Goal: Task Accomplishment & Management: Manage account settings

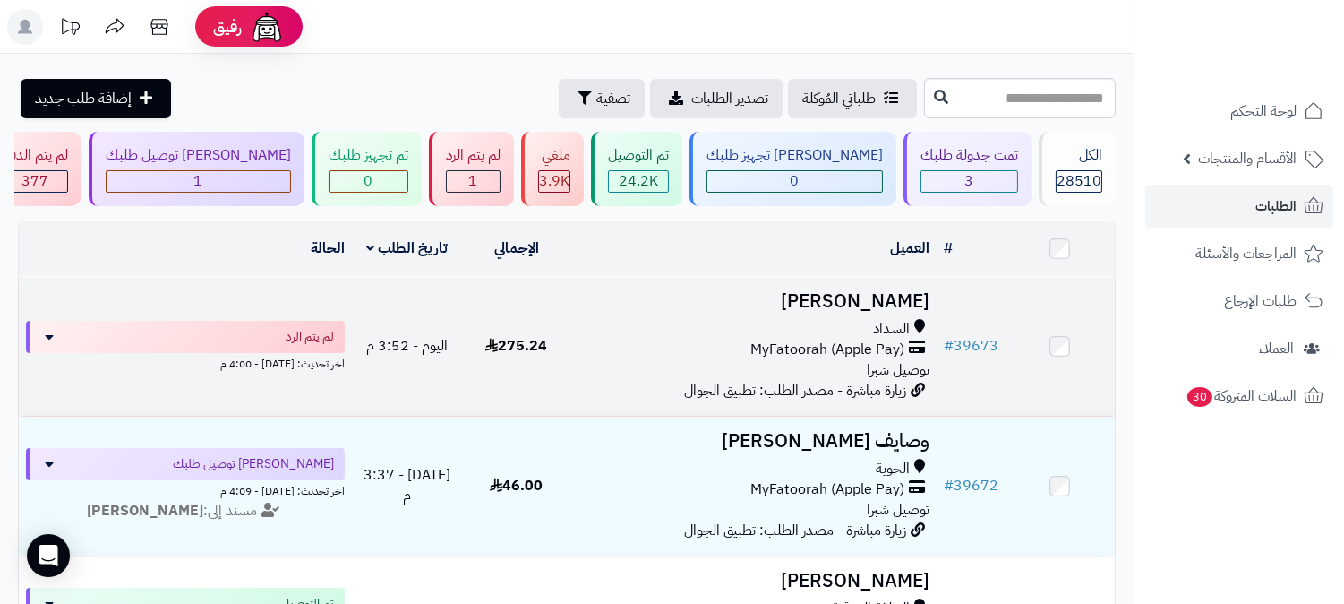
click at [864, 305] on h3 "[PERSON_NAME]" at bounding box center [754, 301] width 351 height 21
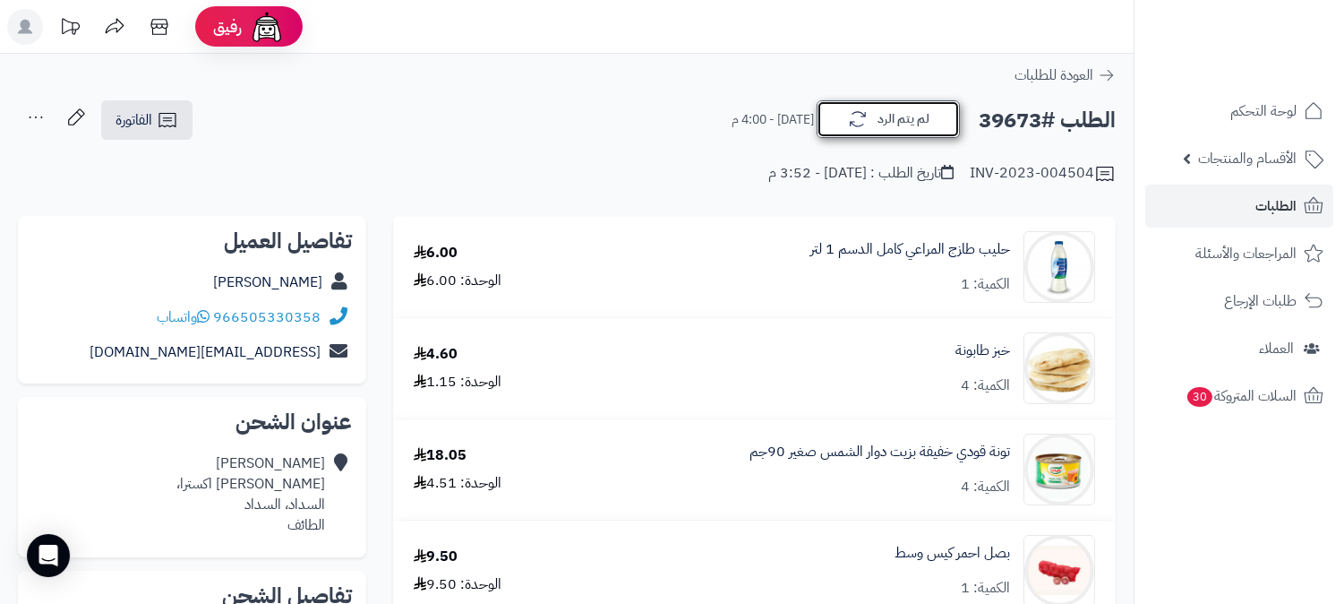
click at [920, 129] on button "لم يتم الرد" at bounding box center [888, 119] width 143 height 38
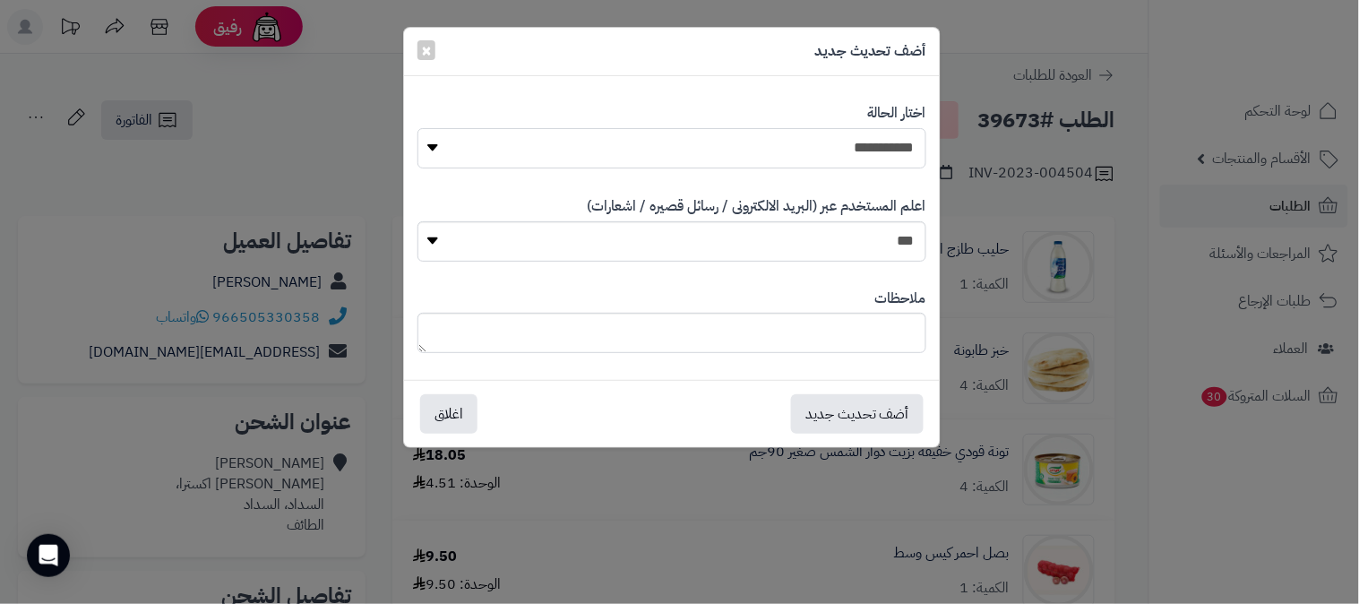
click at [853, 153] on select "**********" at bounding box center [671, 148] width 509 height 40
select select "*"
click at [417, 128] on select "**********" at bounding box center [671, 148] width 509 height 40
click at [879, 403] on button "أضف تحديث جديد" at bounding box center [857, 412] width 133 height 39
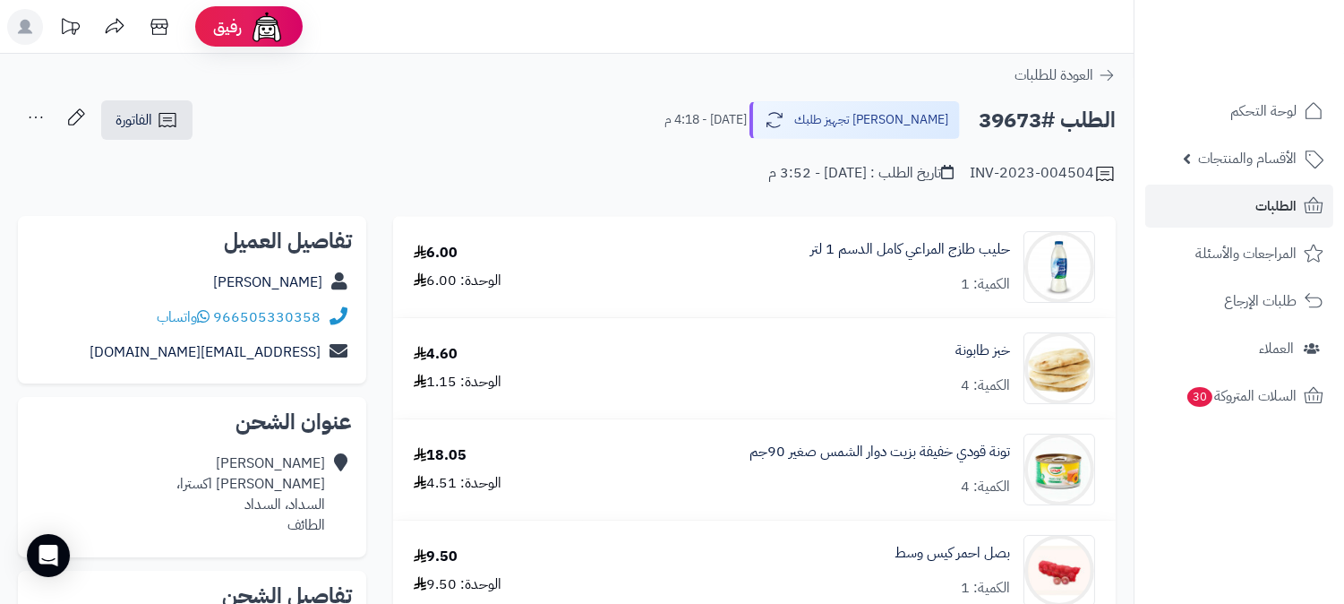
click at [33, 115] on icon at bounding box center [36, 117] width 36 height 36
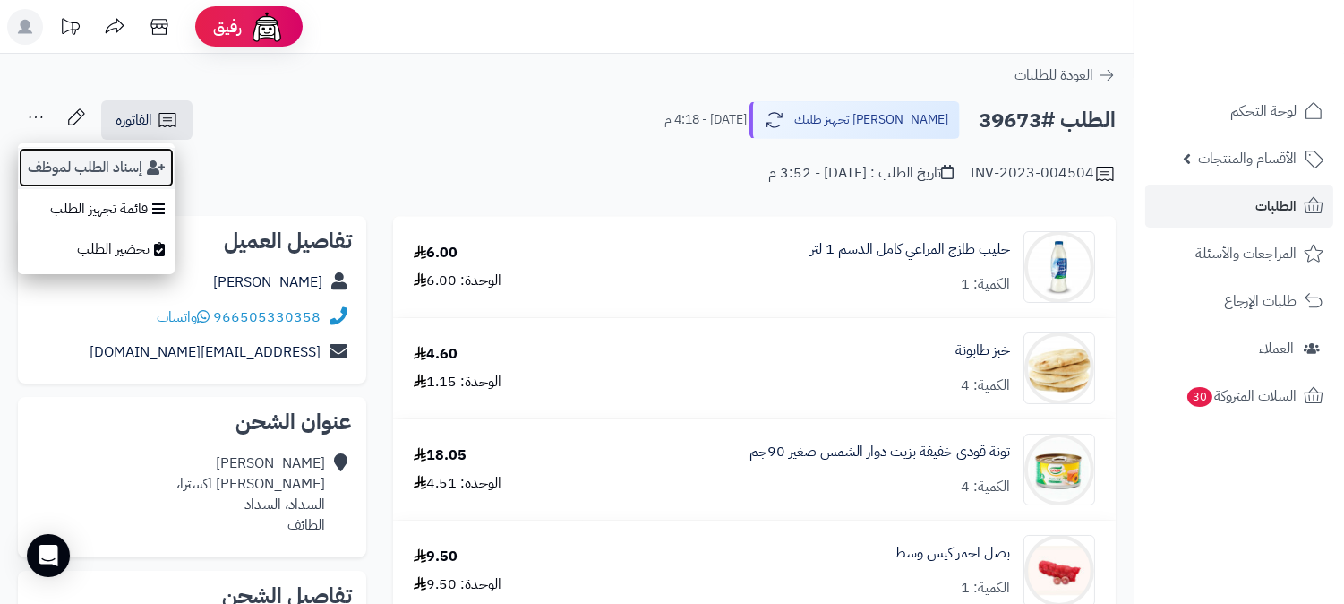
click at [96, 170] on button "إسناد الطلب لموظف" at bounding box center [96, 167] width 157 height 41
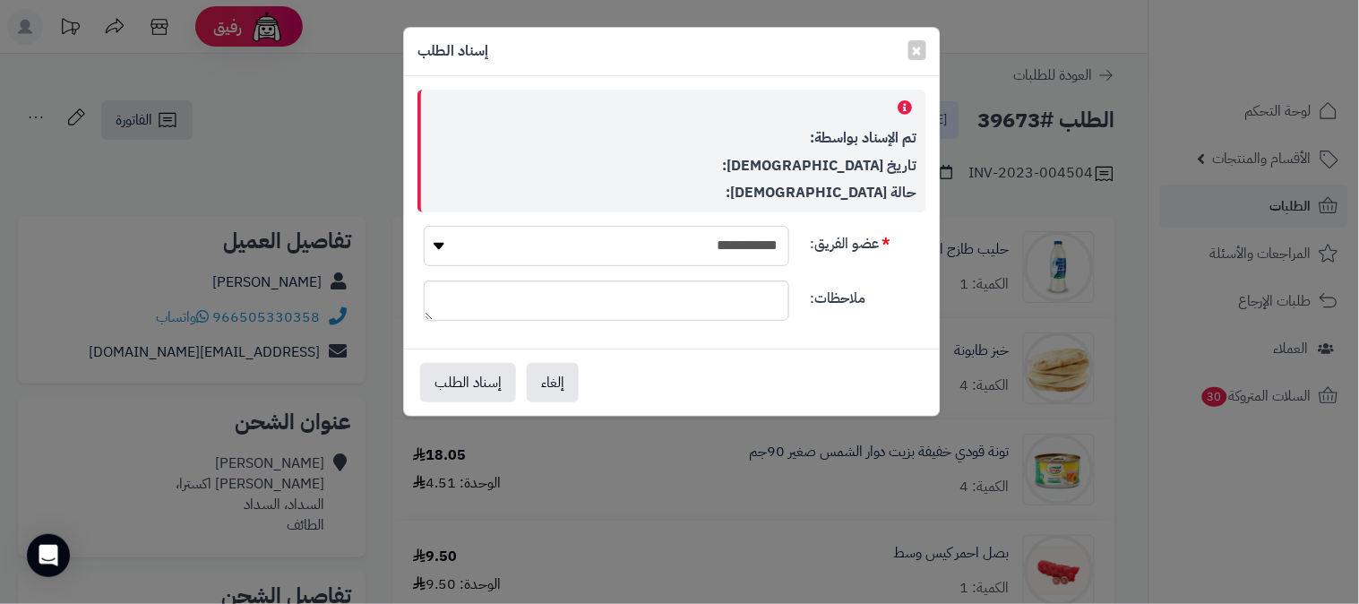
click at [499, 253] on select "**********" at bounding box center [606, 246] width 365 height 40
select select "**"
click at [424, 226] on select "**********" at bounding box center [606, 246] width 365 height 40
click at [459, 388] on button "إسناد الطلب" at bounding box center [468, 381] width 96 height 39
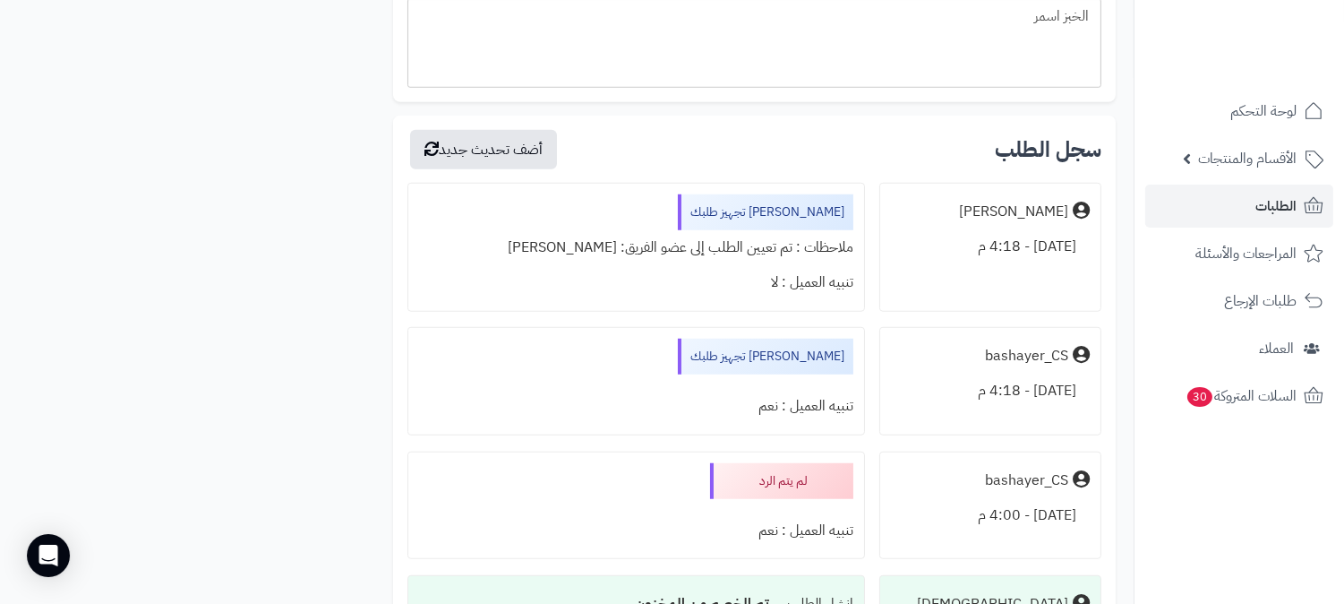
scroll to position [2587, 0]
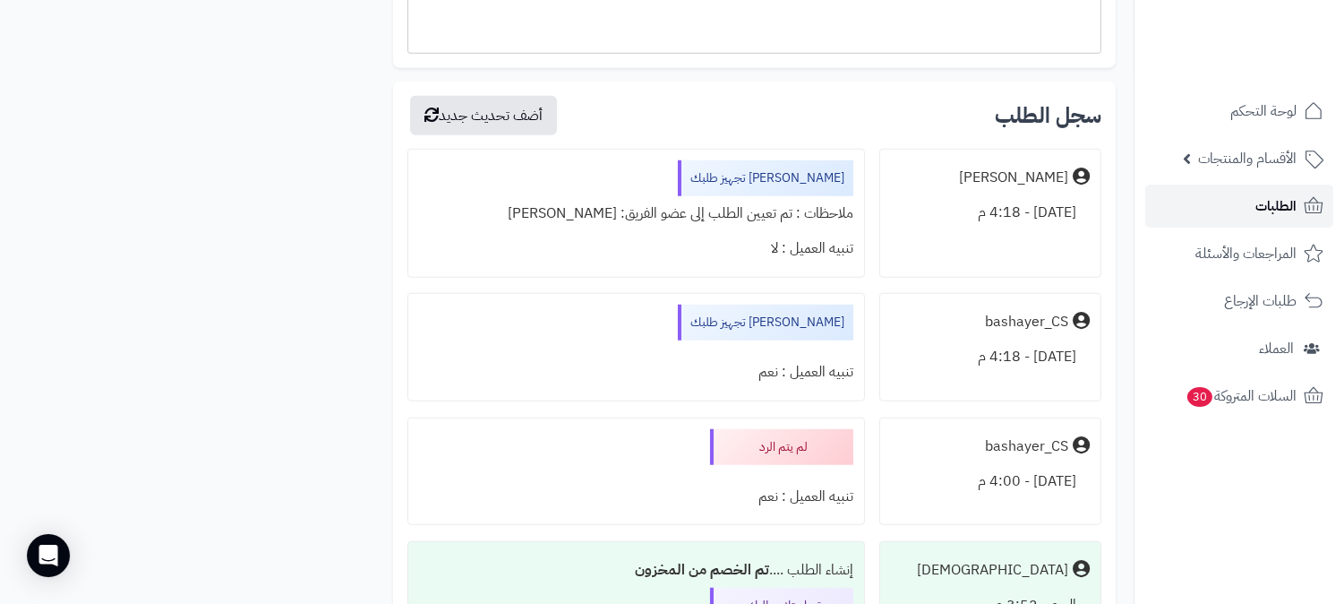
click at [1266, 197] on span "الطلبات" at bounding box center [1276, 205] width 41 height 25
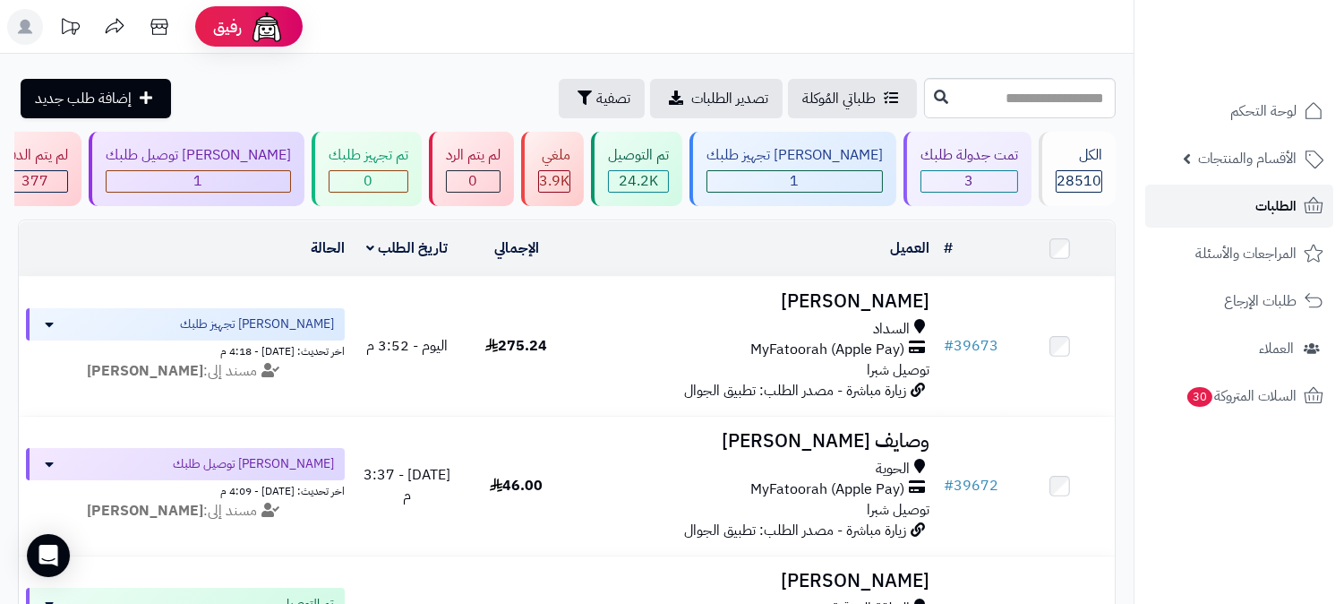
click at [1301, 198] on link "الطلبات" at bounding box center [1240, 206] width 188 height 43
click at [1261, 202] on span "الطلبات" at bounding box center [1276, 205] width 41 height 25
click at [1275, 203] on span "الطلبات" at bounding box center [1276, 205] width 41 height 25
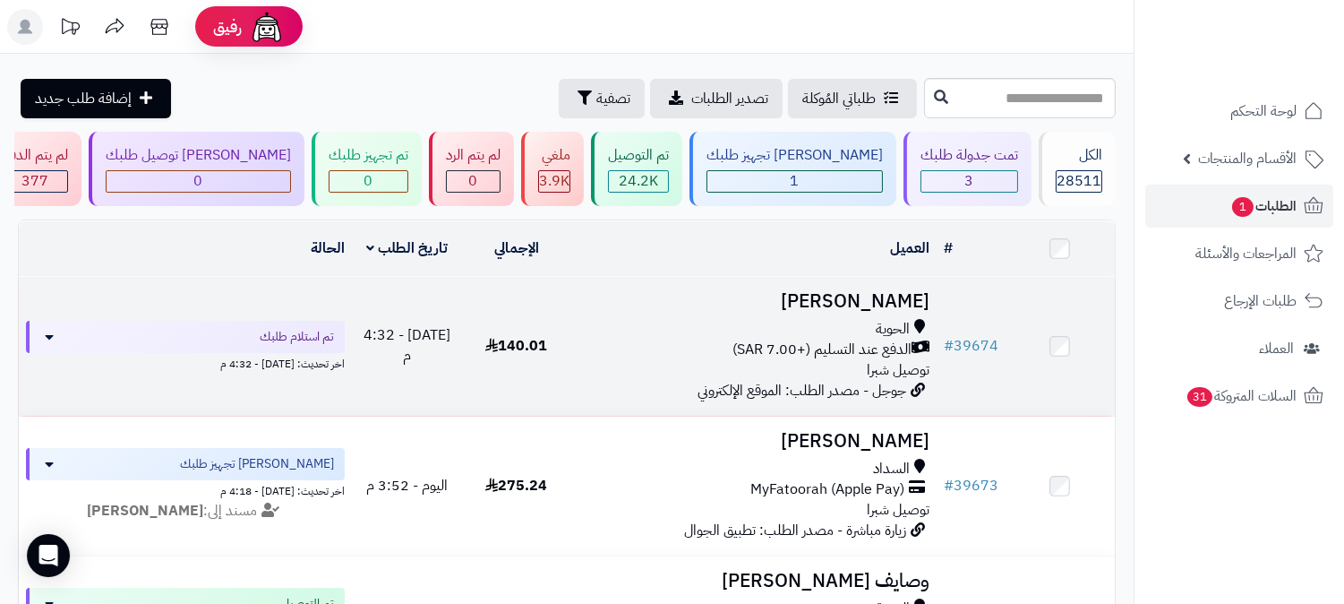
click at [890, 303] on h3 "[PERSON_NAME]" at bounding box center [754, 301] width 351 height 21
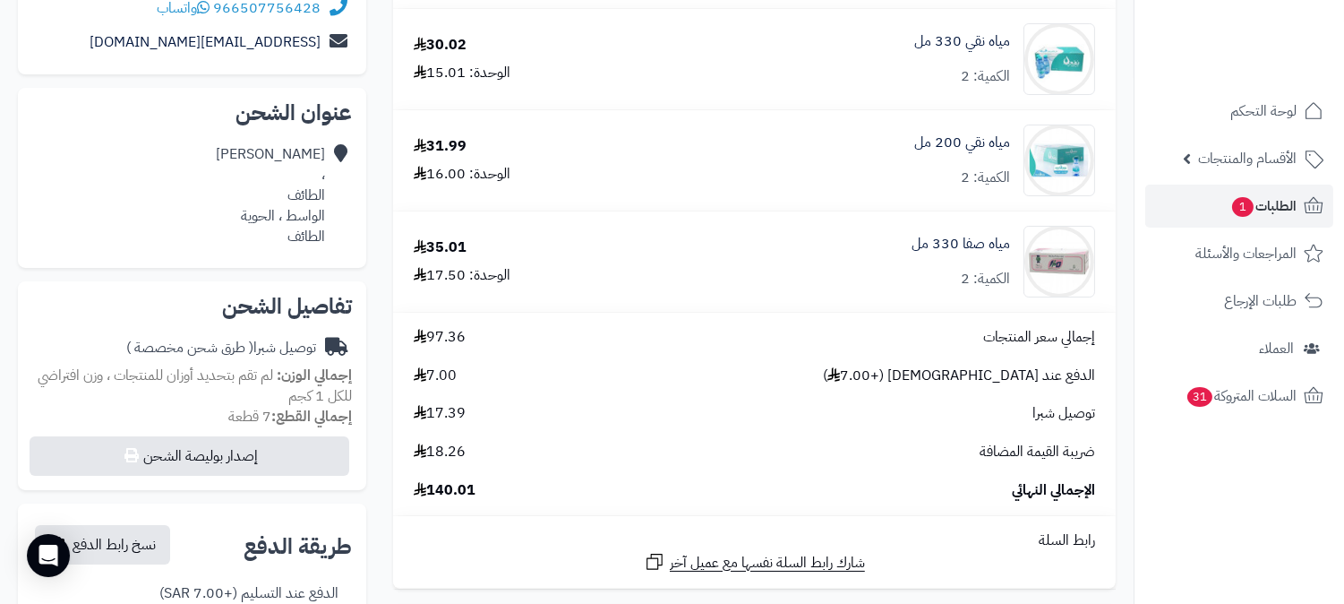
scroll to position [298, 0]
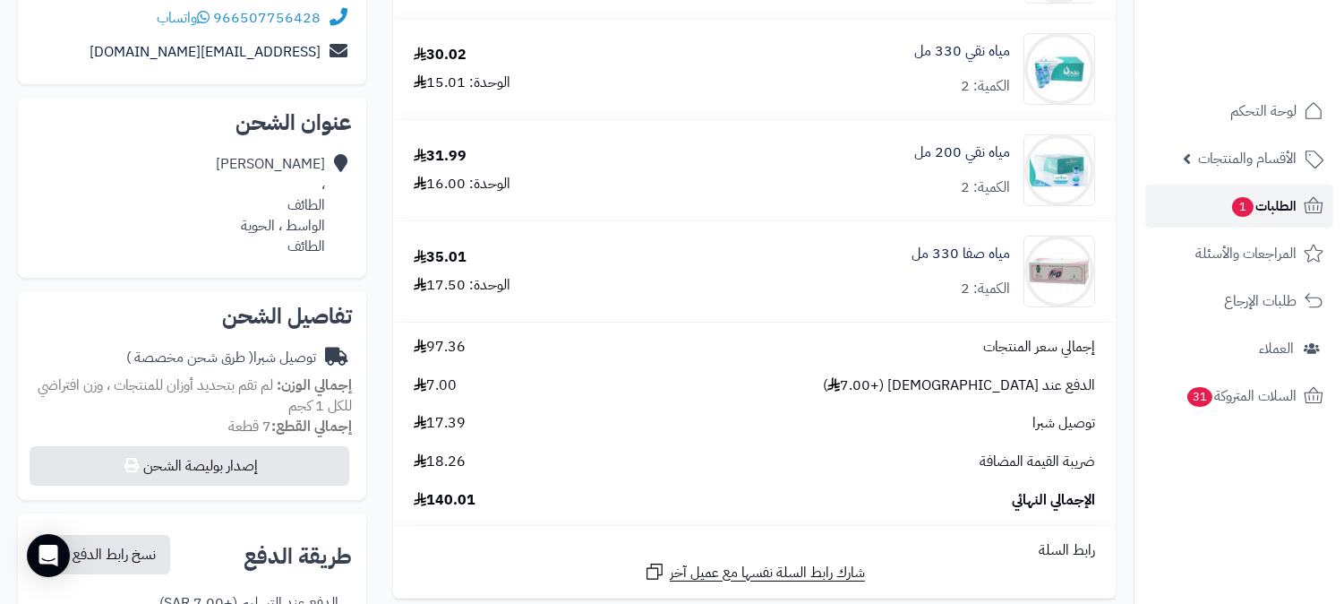
click at [1261, 204] on span "الطلبات 1" at bounding box center [1264, 205] width 66 height 25
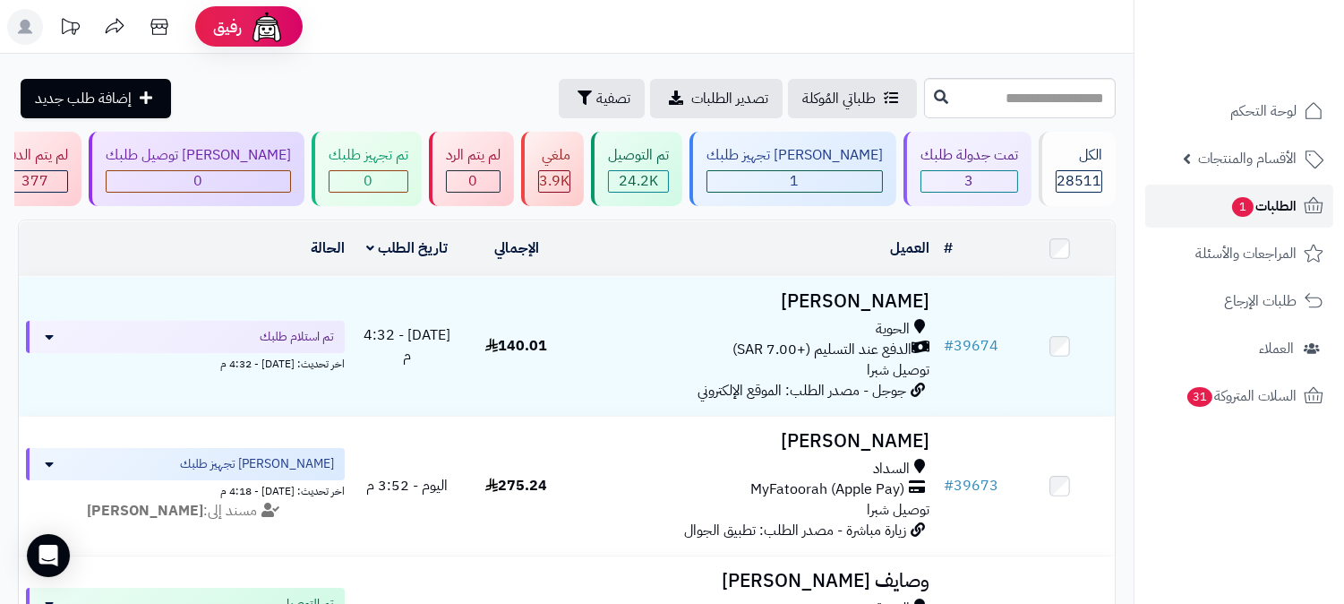
click at [1281, 198] on span "الطلبات 1" at bounding box center [1264, 205] width 66 height 25
click at [1287, 212] on span "الطلبات 1" at bounding box center [1264, 205] width 66 height 25
click at [1277, 192] on link "الطلبات 1" at bounding box center [1240, 206] width 188 height 43
click at [1250, 193] on span "الطلبات 1" at bounding box center [1264, 205] width 66 height 25
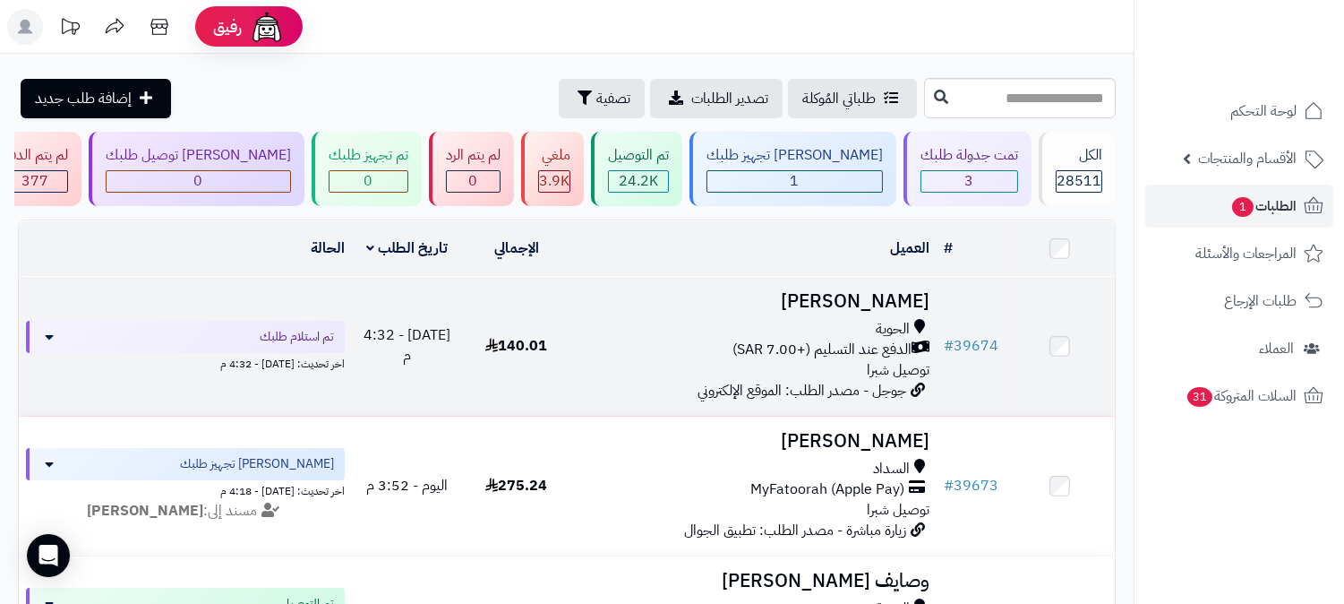
click at [909, 298] on h3 "[PERSON_NAME]" at bounding box center [754, 301] width 351 height 21
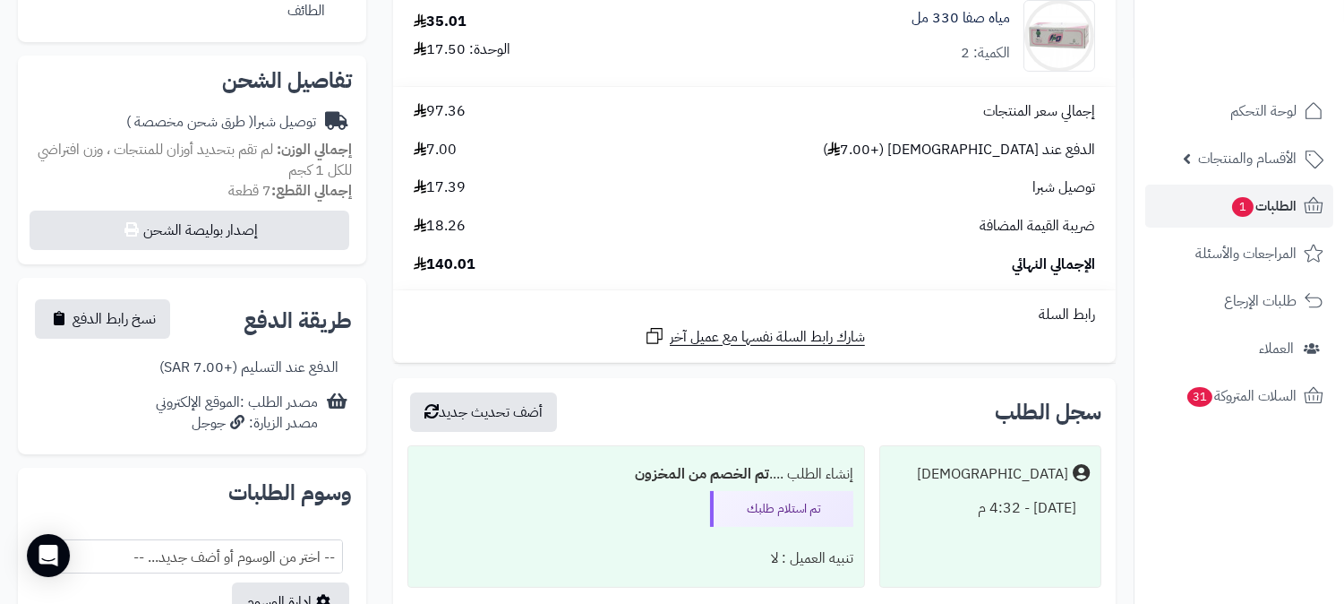
scroll to position [514, 0]
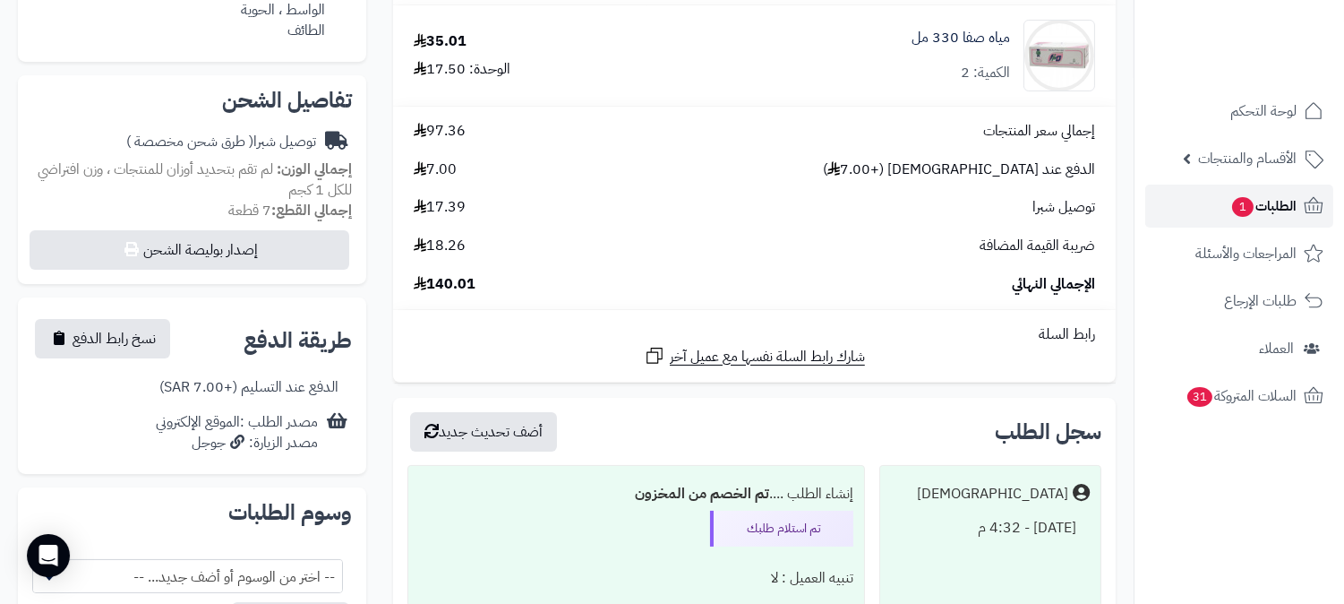
click at [1266, 193] on span "الطلبات 1" at bounding box center [1264, 205] width 66 height 25
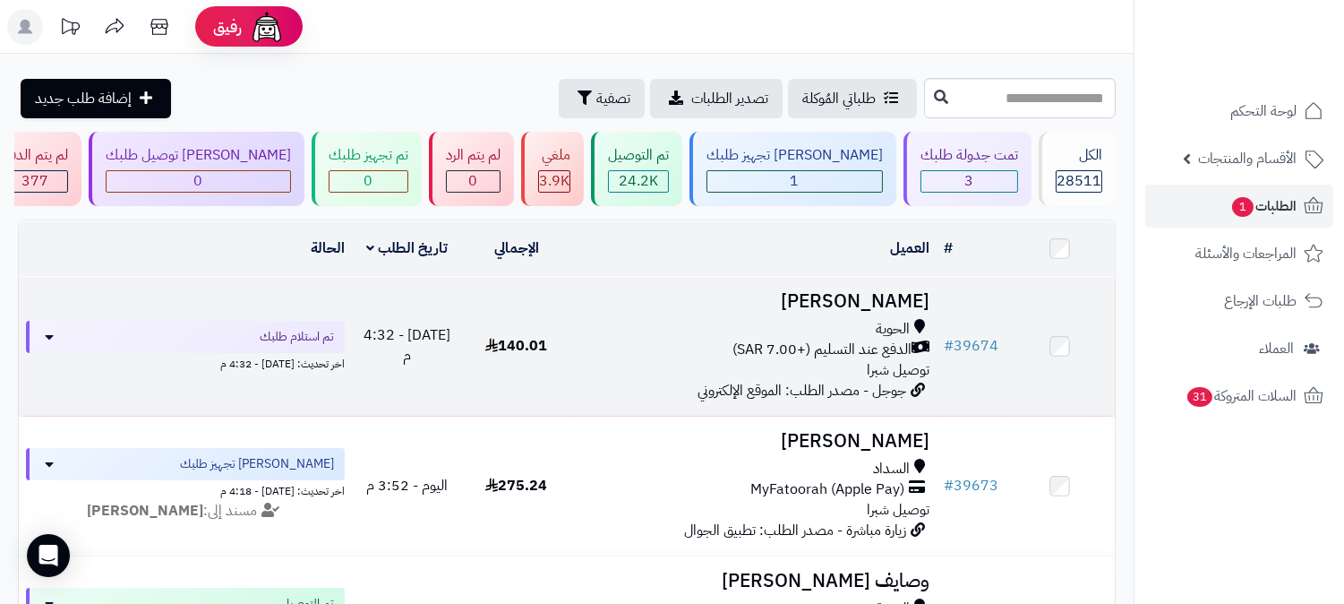
click at [916, 291] on h3 "[PERSON_NAME]" at bounding box center [754, 301] width 351 height 21
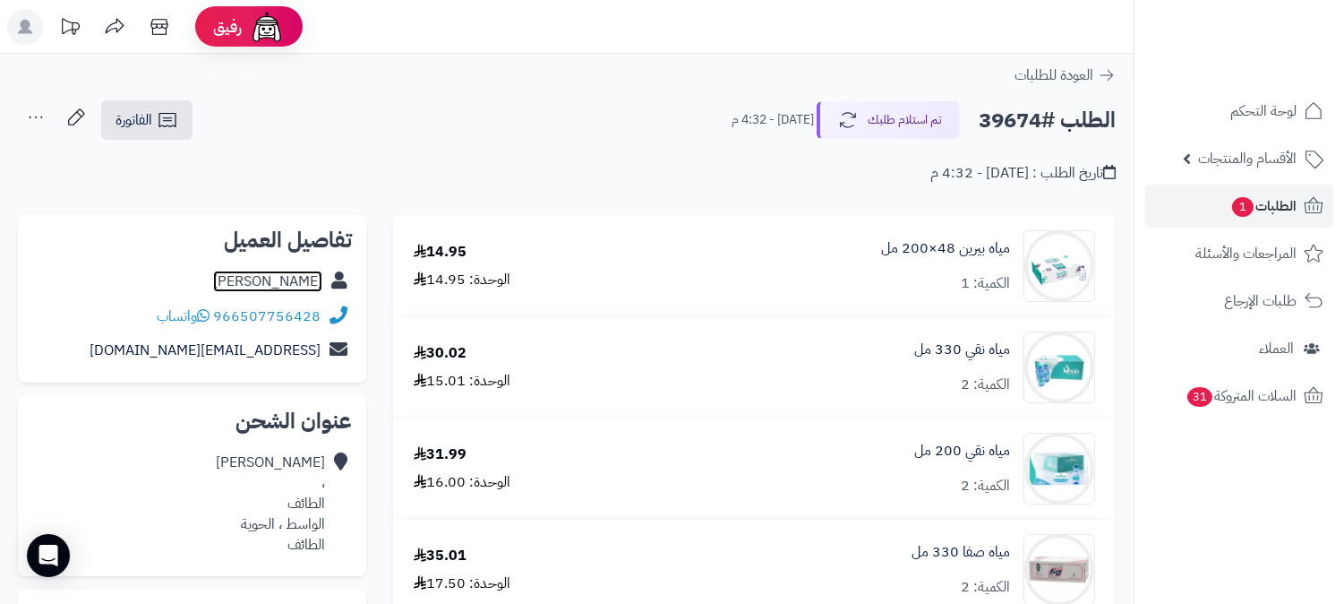
click at [299, 284] on link "[PERSON_NAME]" at bounding box center [267, 280] width 109 height 21
click at [1273, 201] on span "الطلبات 1" at bounding box center [1264, 205] width 66 height 25
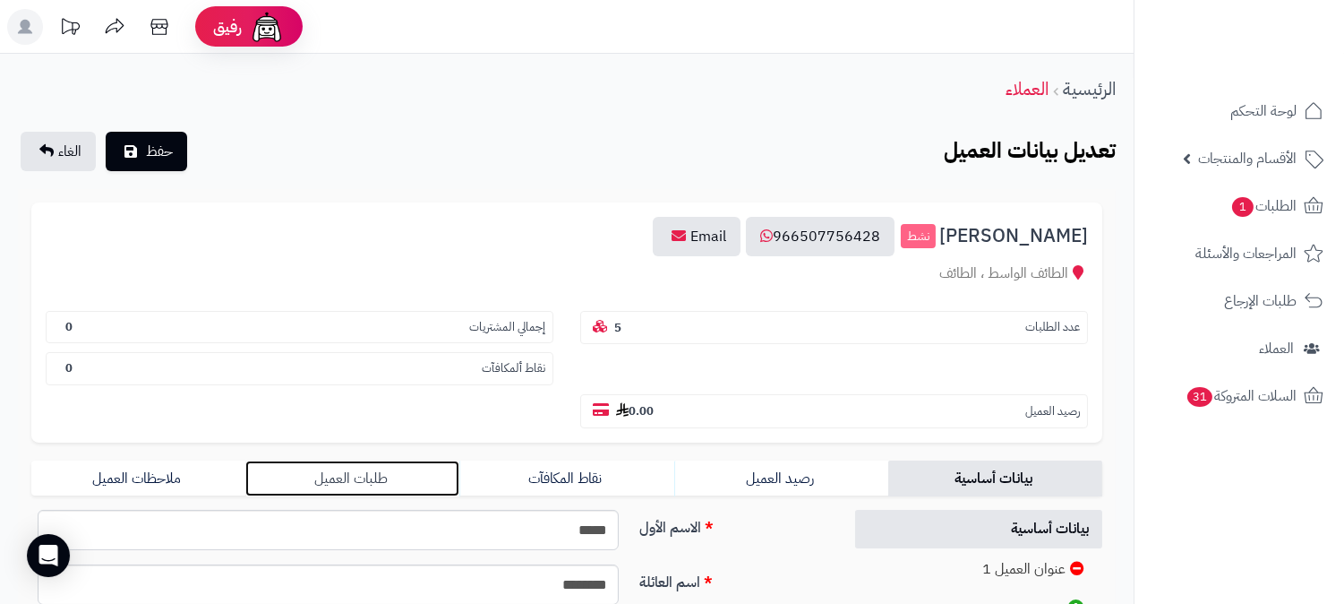
click at [395, 460] on link "طلبات العميل" at bounding box center [352, 478] width 214 height 36
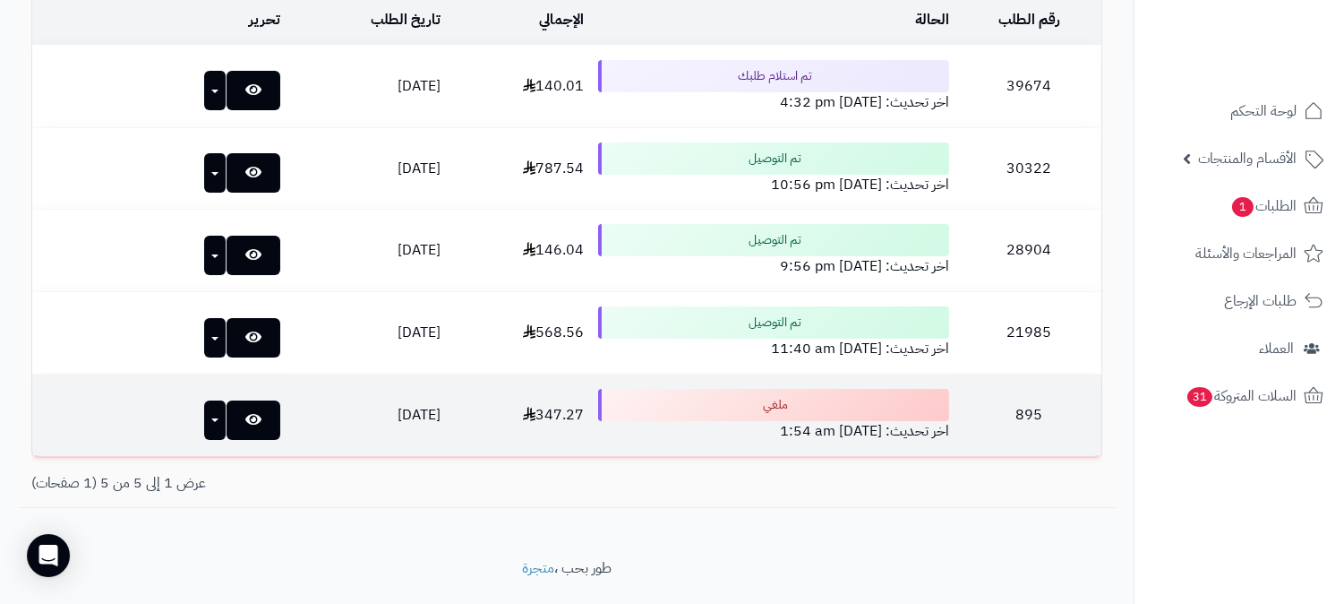
scroll to position [518, 0]
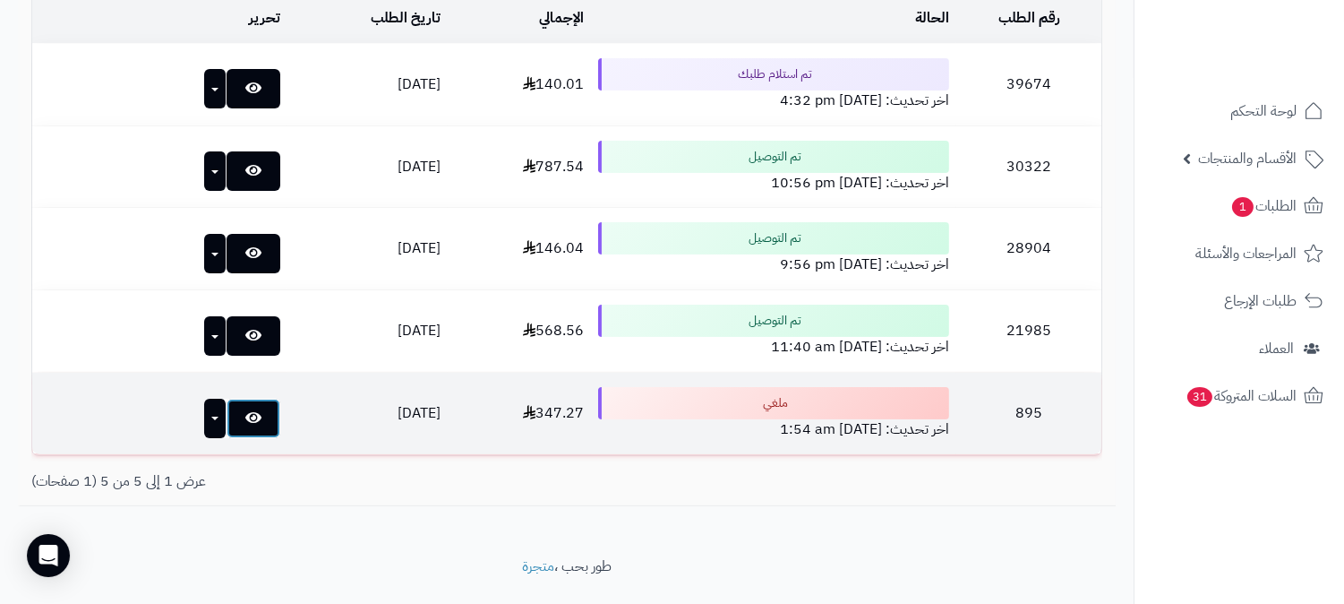
click at [227, 399] on link at bounding box center [254, 418] width 54 height 39
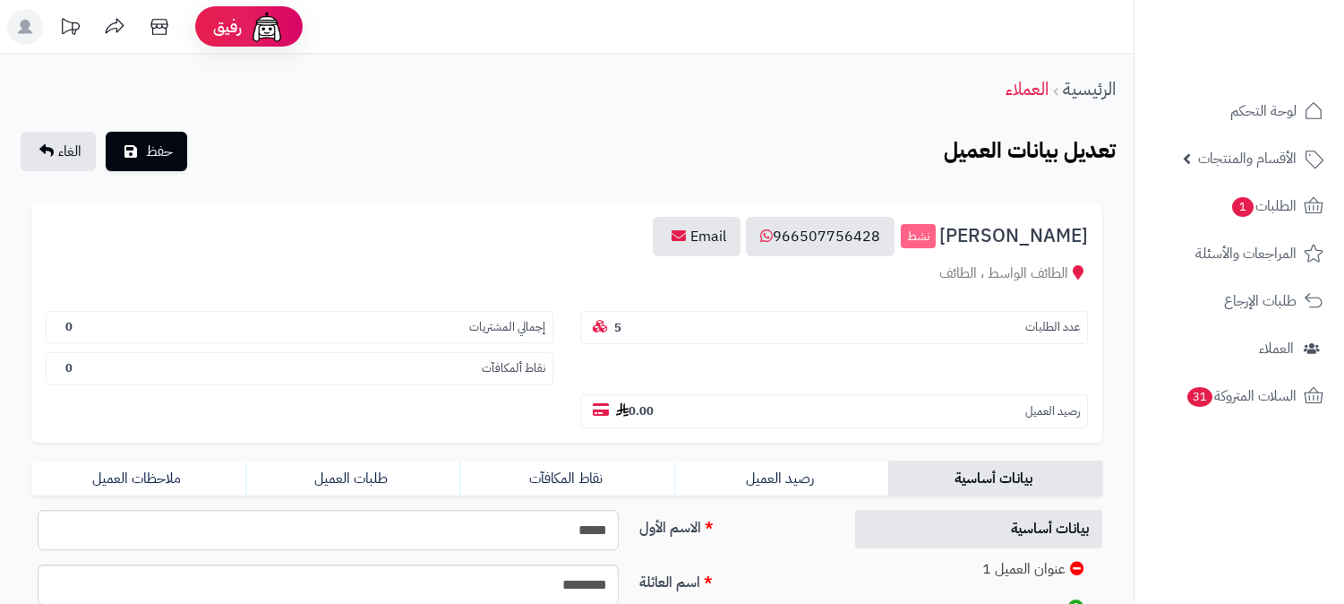
scroll to position [409, 0]
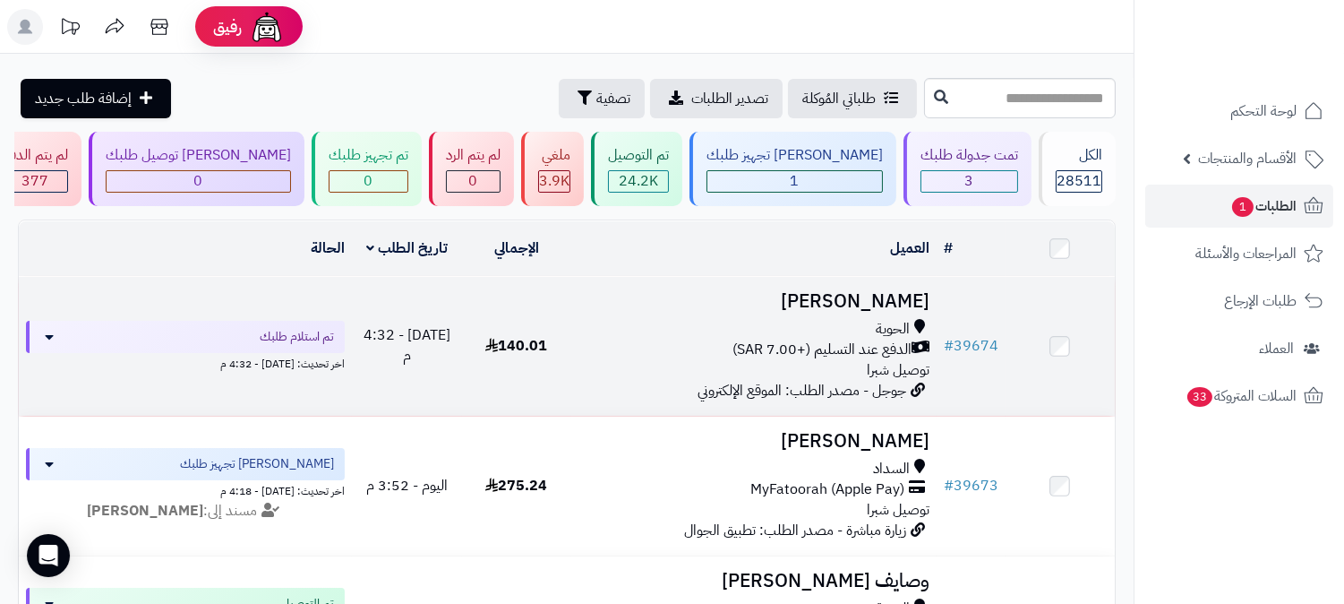
click at [872, 299] on h3 "[PERSON_NAME]" at bounding box center [754, 301] width 351 height 21
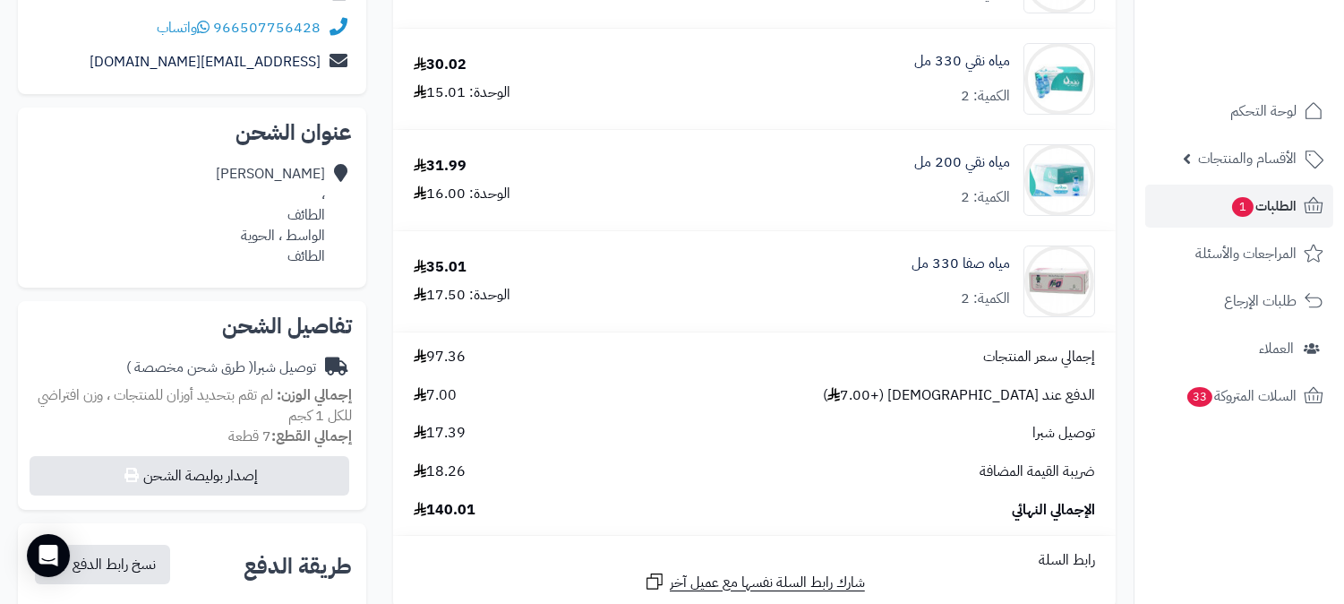
scroll to position [298, 0]
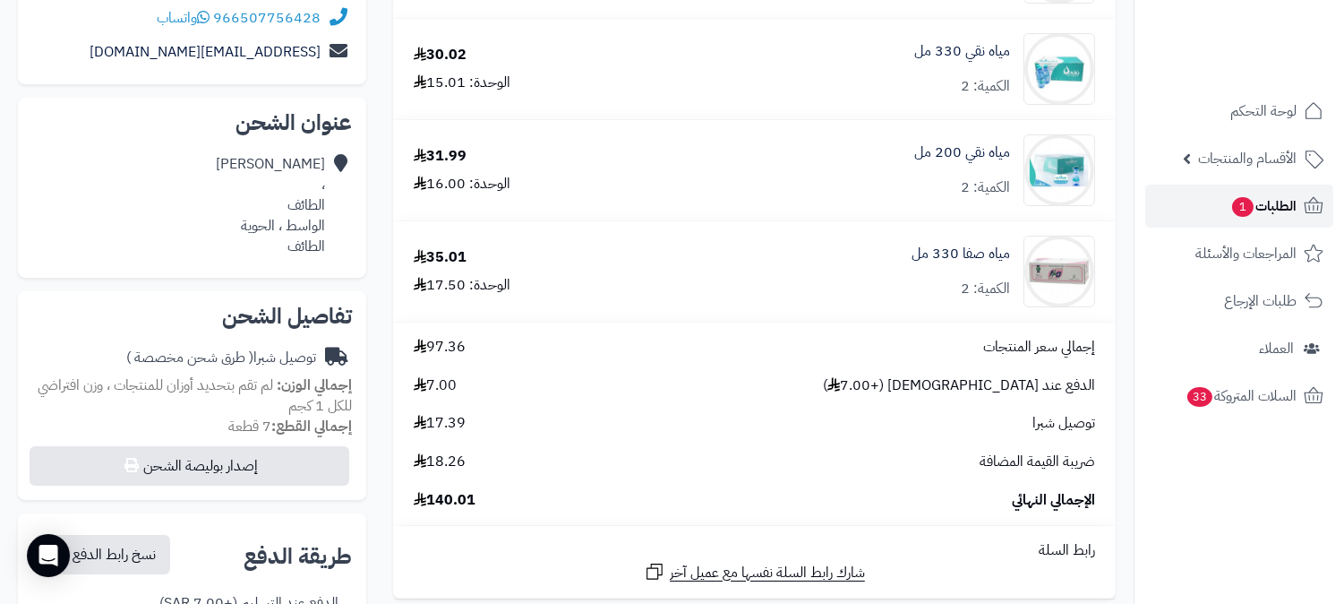
click at [1304, 199] on icon at bounding box center [1313, 205] width 21 height 21
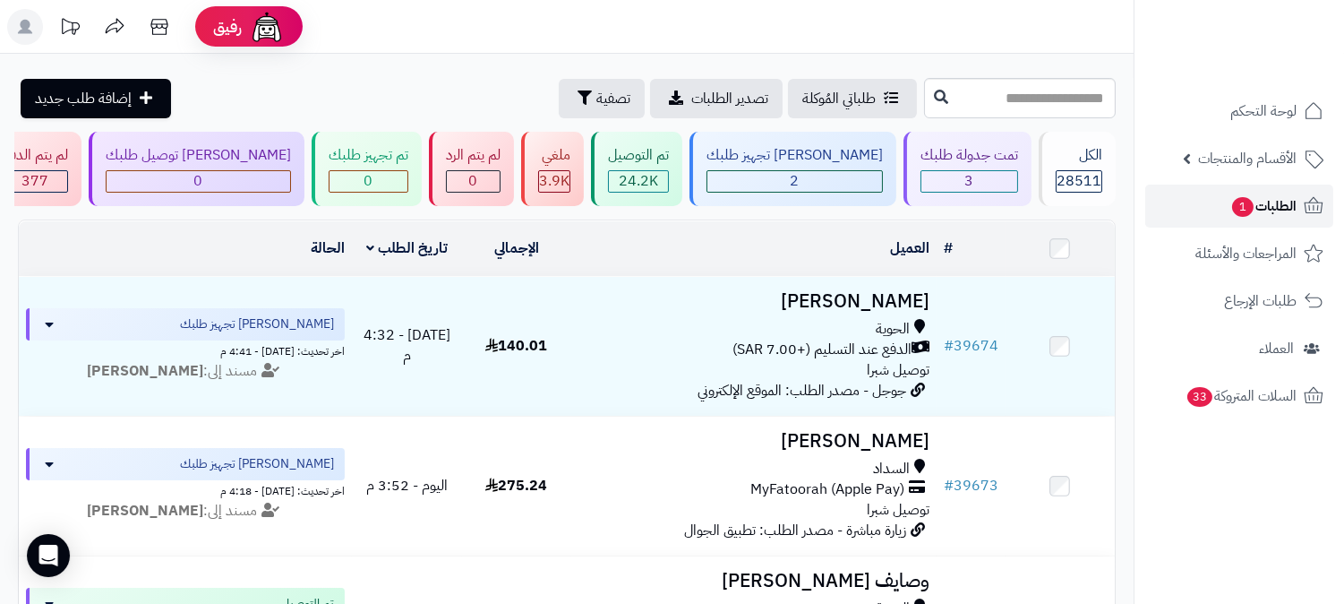
click at [1272, 194] on span "الطلبات 1" at bounding box center [1264, 205] width 66 height 25
click at [1282, 195] on span "الطلبات 1" at bounding box center [1264, 205] width 66 height 25
click at [1251, 208] on span "1" at bounding box center [1242, 207] width 21 height 20
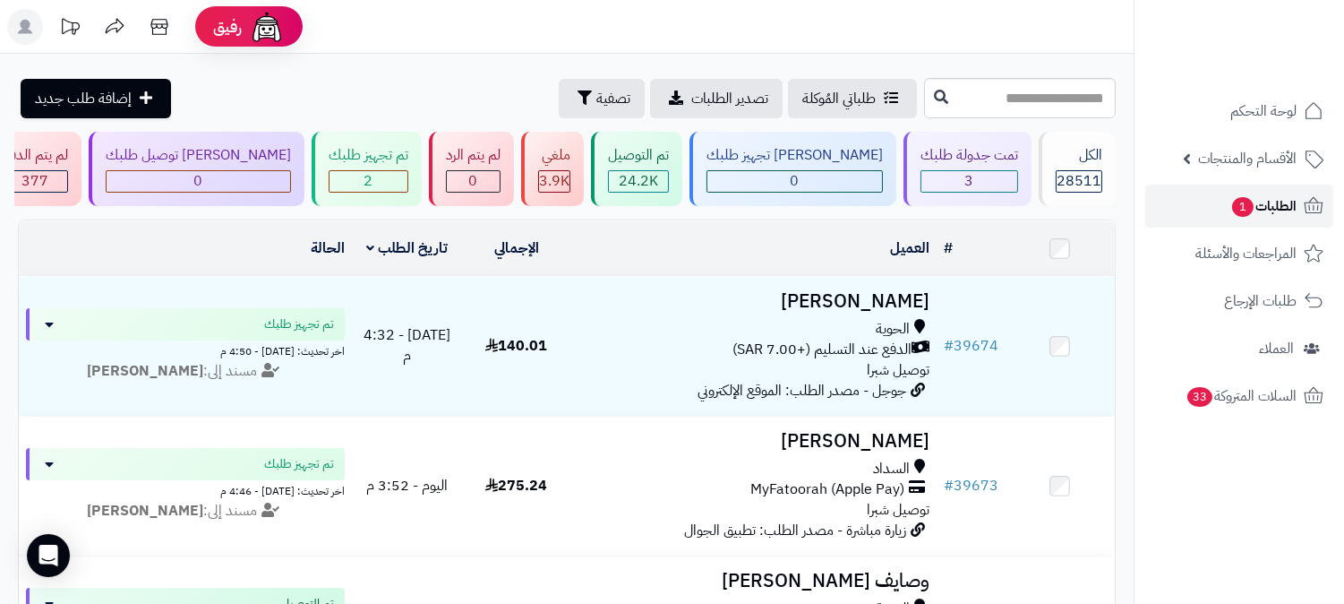
click at [1266, 207] on span "الطلبات 1" at bounding box center [1264, 205] width 66 height 25
click at [1292, 201] on span "الطلبات 1" at bounding box center [1264, 205] width 66 height 25
